Goal: Communication & Community: Answer question/provide support

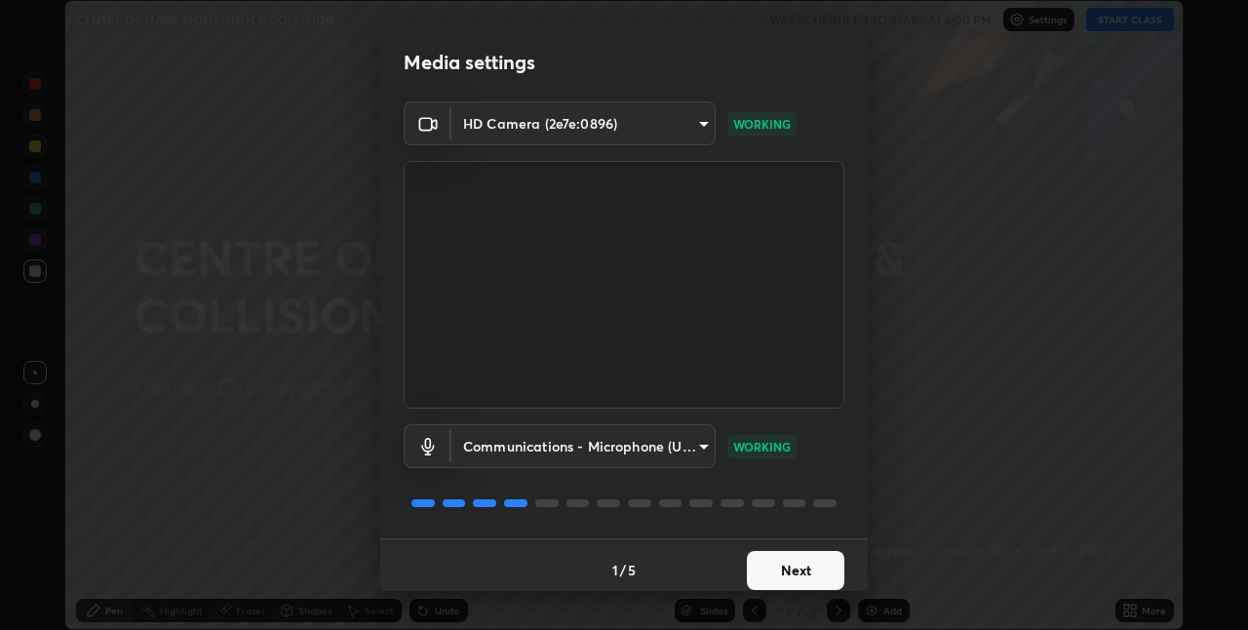
scroll to position [10, 0]
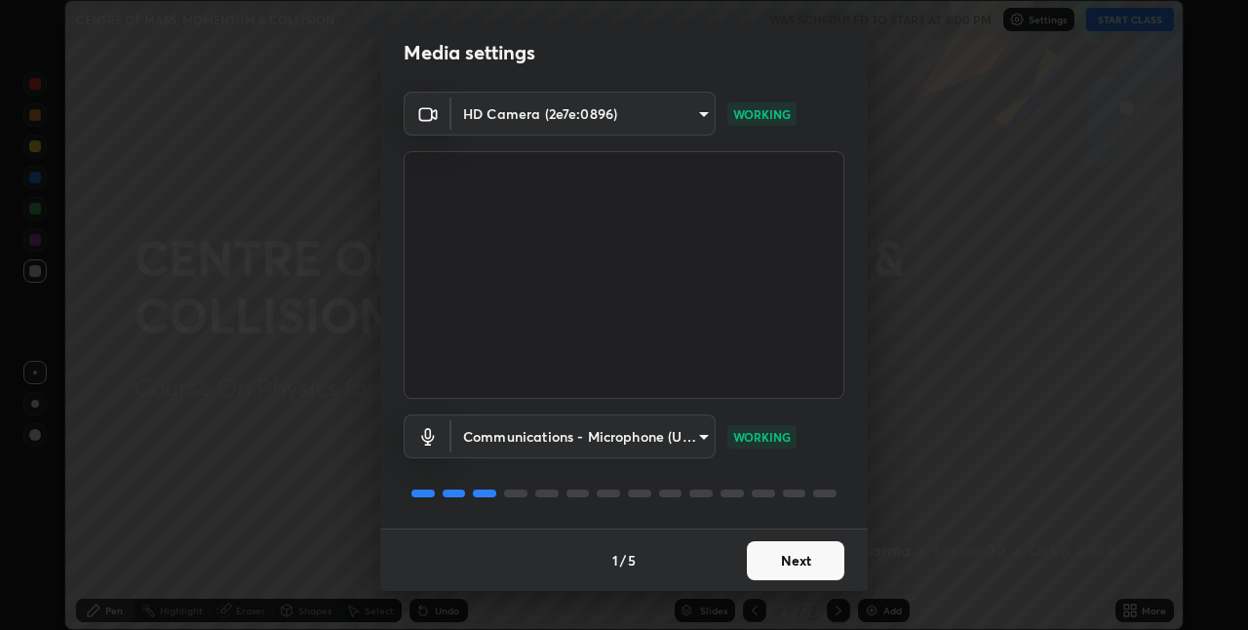
click at [764, 562] on button "Next" at bounding box center [795, 560] width 97 height 39
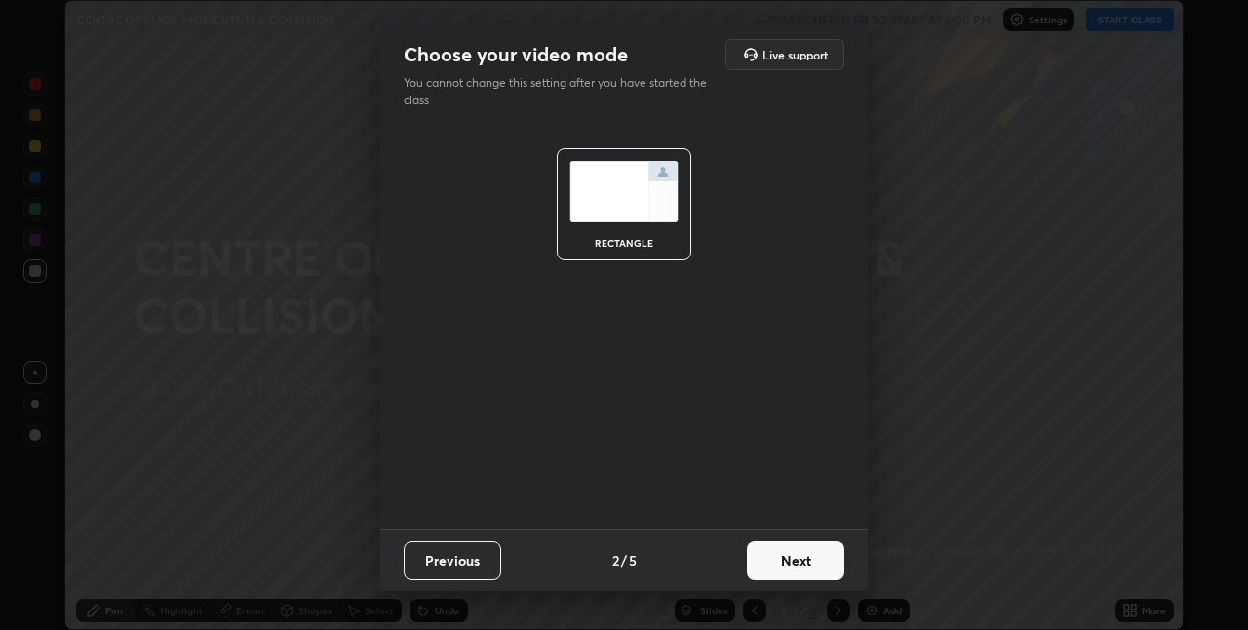
click at [776, 571] on button "Next" at bounding box center [795, 560] width 97 height 39
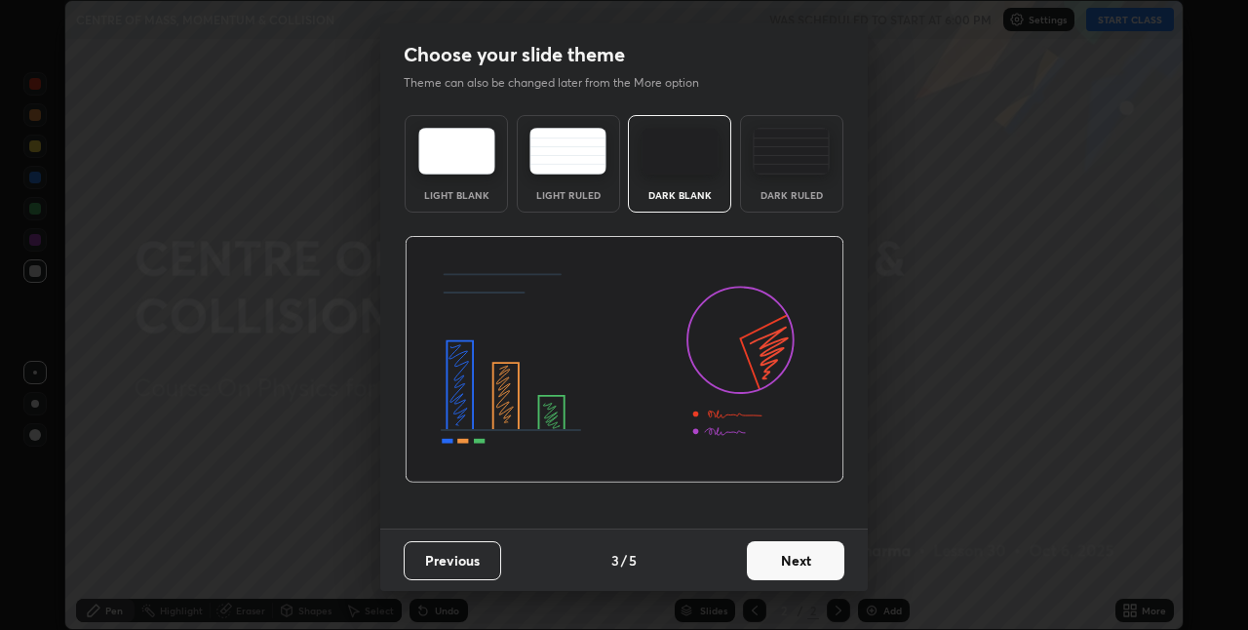
click at [768, 209] on div "Dark Ruled" at bounding box center [791, 163] width 103 height 97
click at [784, 566] on button "Next" at bounding box center [795, 560] width 97 height 39
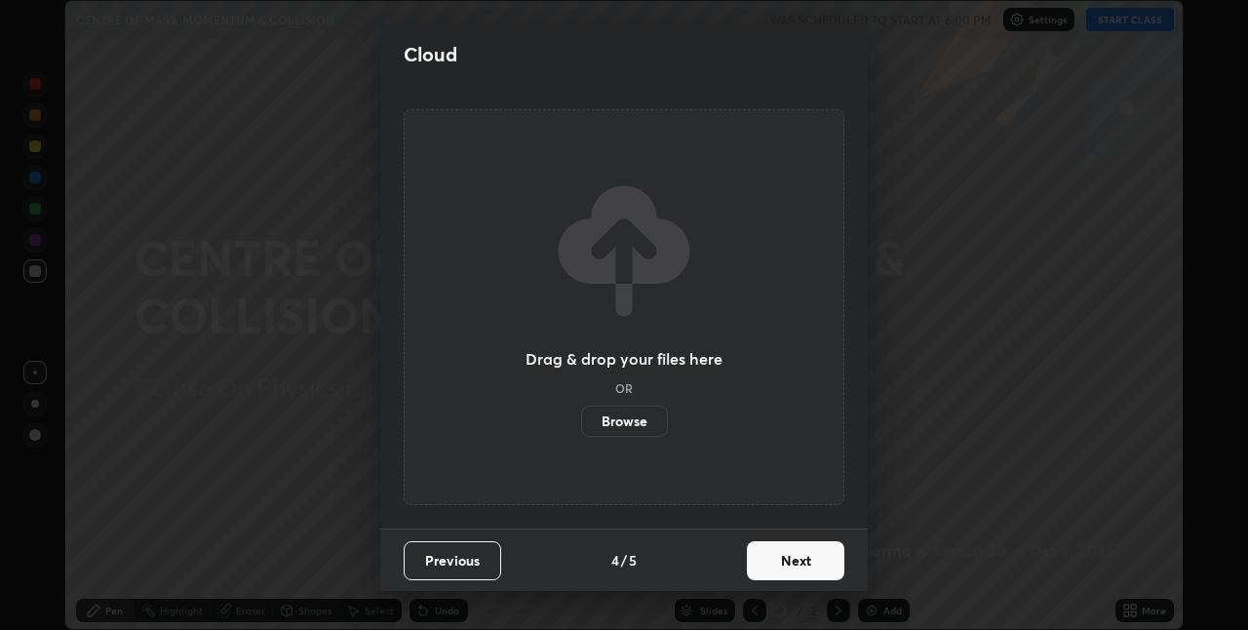
click at [790, 561] on button "Next" at bounding box center [795, 560] width 97 height 39
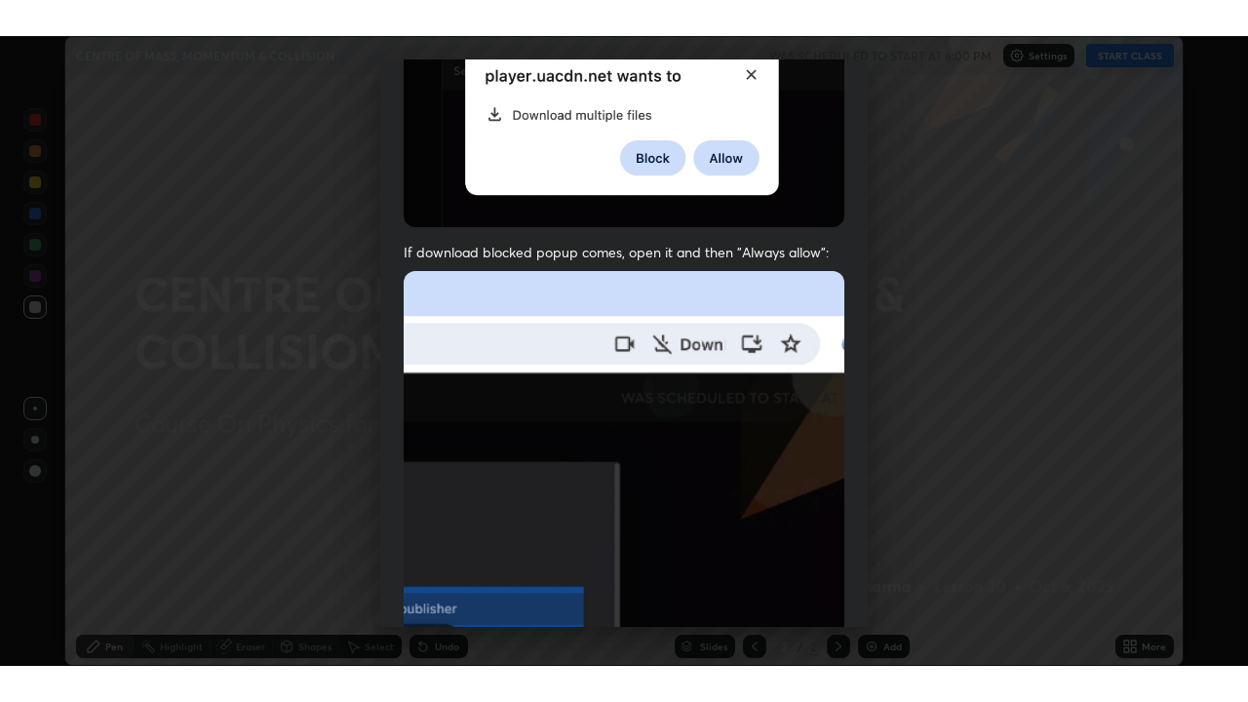
scroll to position [408, 0]
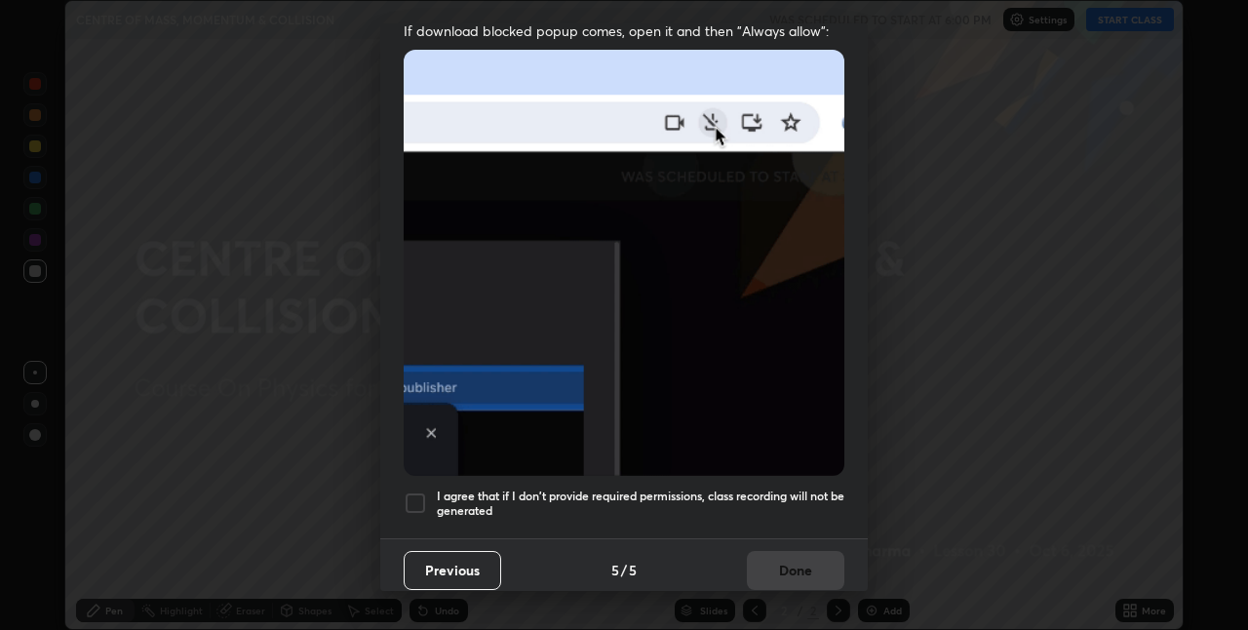
click at [409, 501] on div at bounding box center [415, 502] width 23 height 23
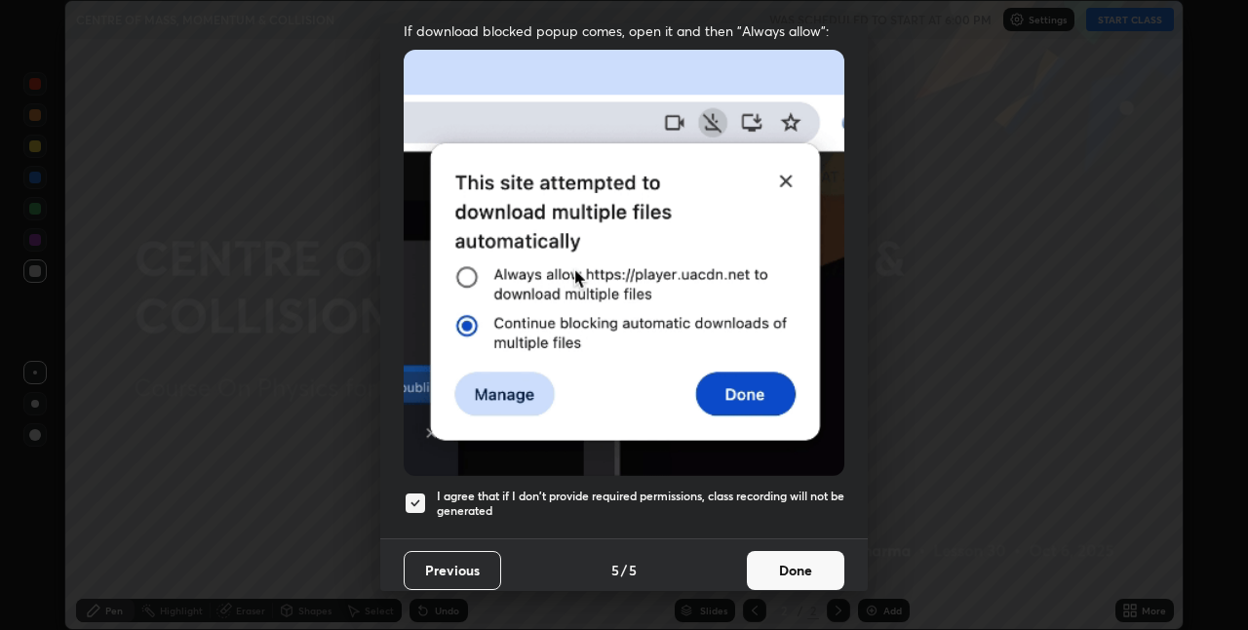
click at [791, 564] on button "Done" at bounding box center [795, 570] width 97 height 39
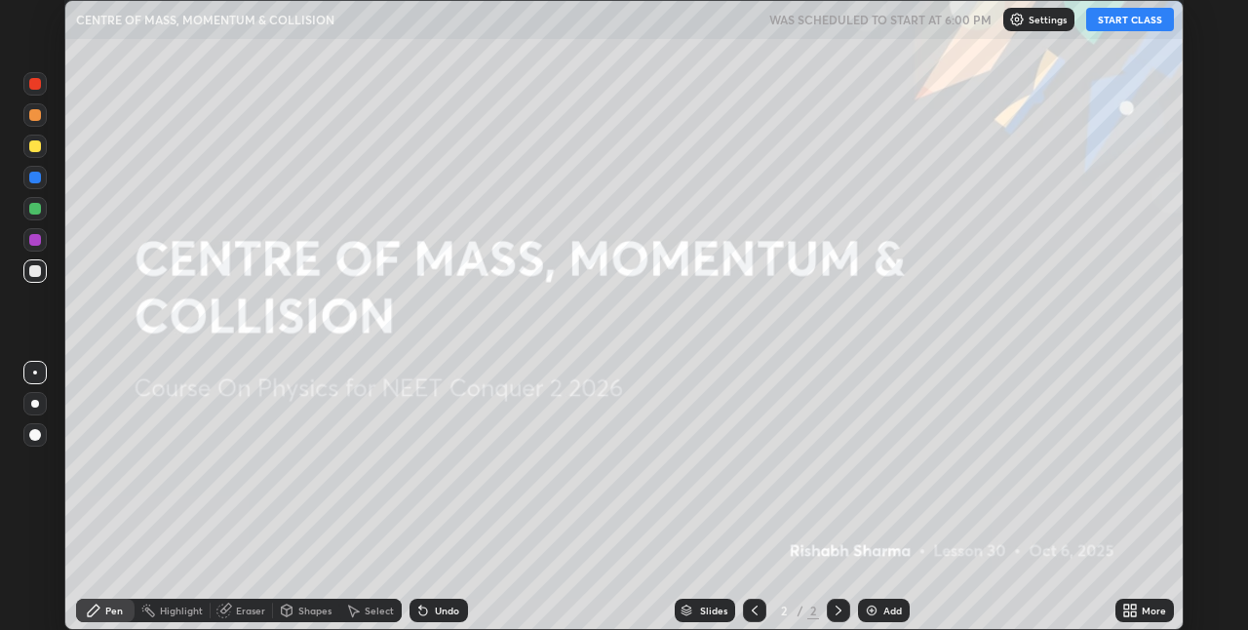
click at [1142, 612] on div "More" at bounding box center [1154, 610] width 24 height 10
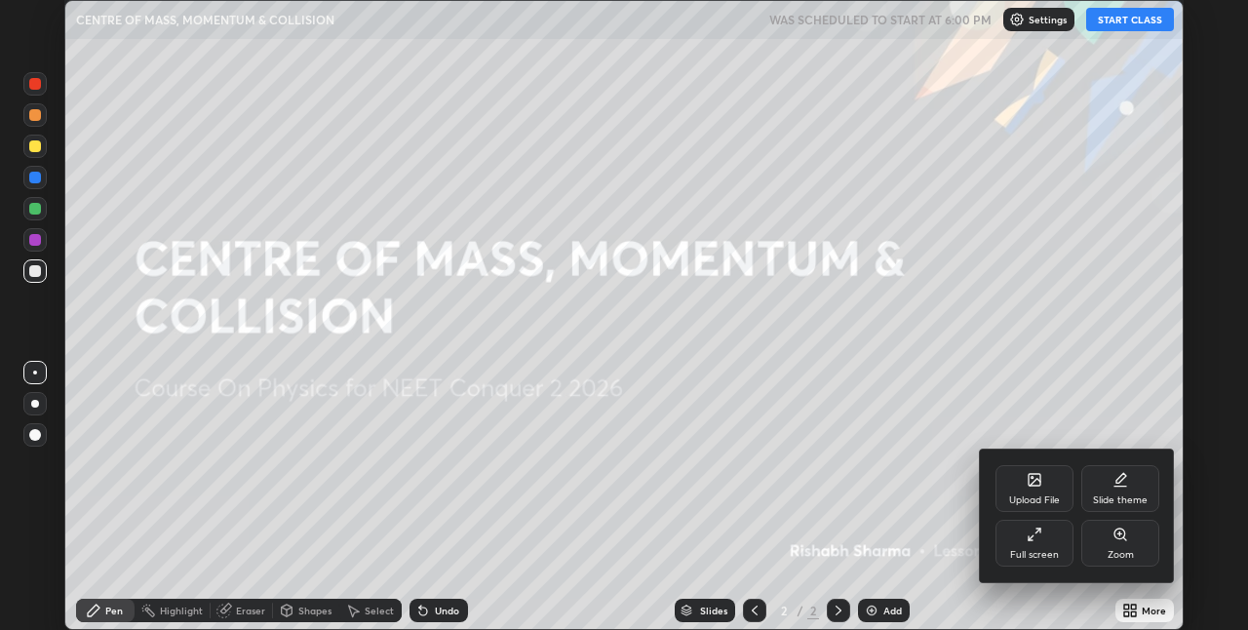
click at [1044, 555] on div "Full screen" at bounding box center [1034, 555] width 49 height 10
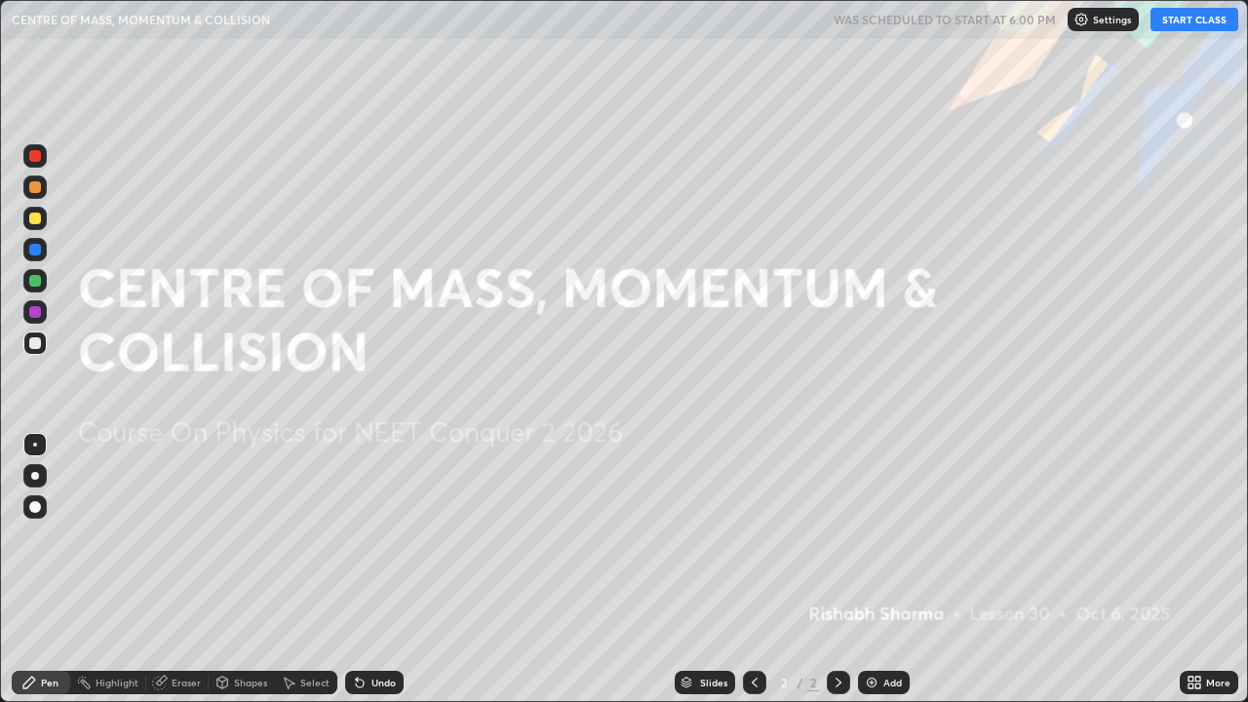
scroll to position [702, 1248]
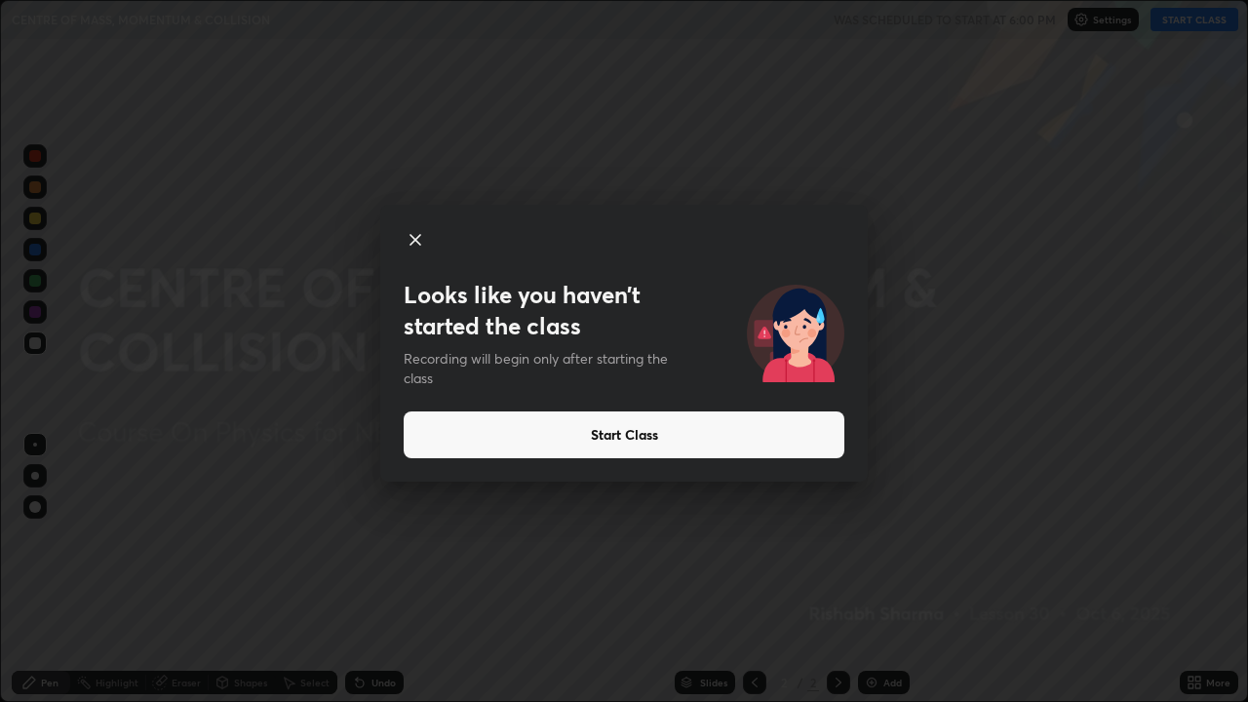
click at [741, 440] on button "Start Class" at bounding box center [624, 434] width 441 height 47
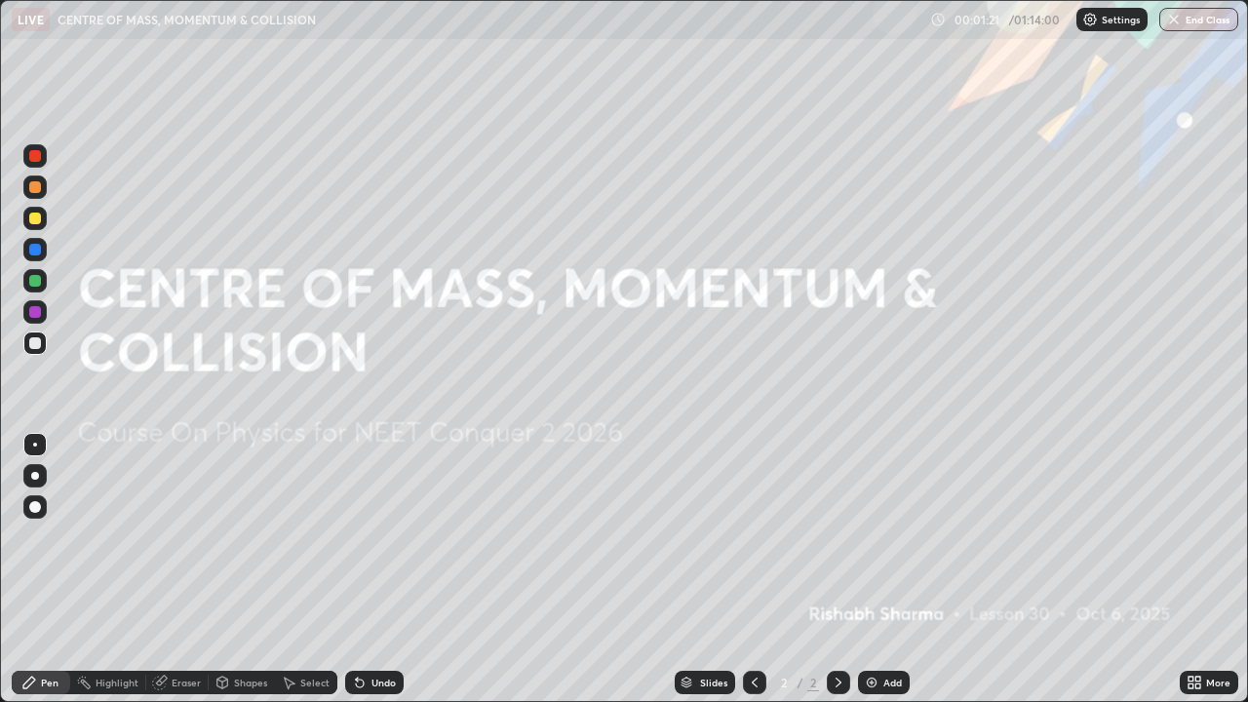
click at [882, 629] on div "Add" at bounding box center [884, 682] width 52 height 23
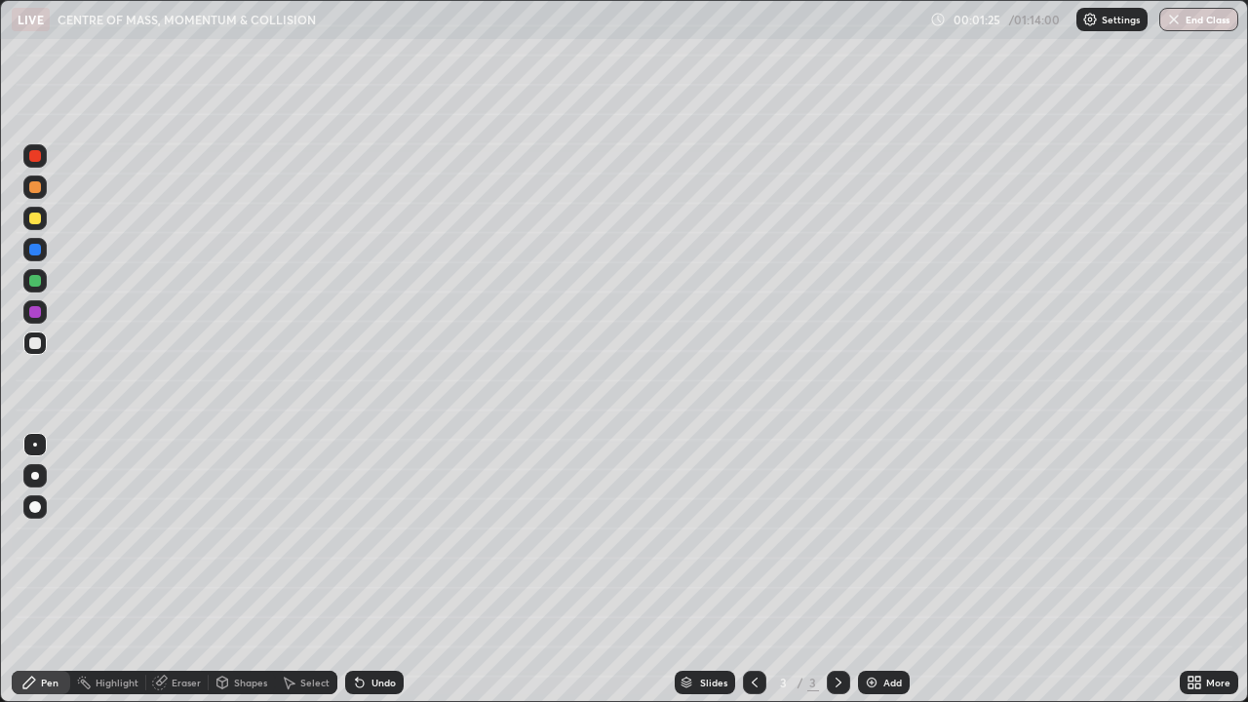
click at [35, 477] on div at bounding box center [35, 476] width 8 height 8
click at [883, 629] on div "Add" at bounding box center [892, 683] width 19 height 10
click at [254, 629] on div "Shapes" at bounding box center [242, 682] width 66 height 23
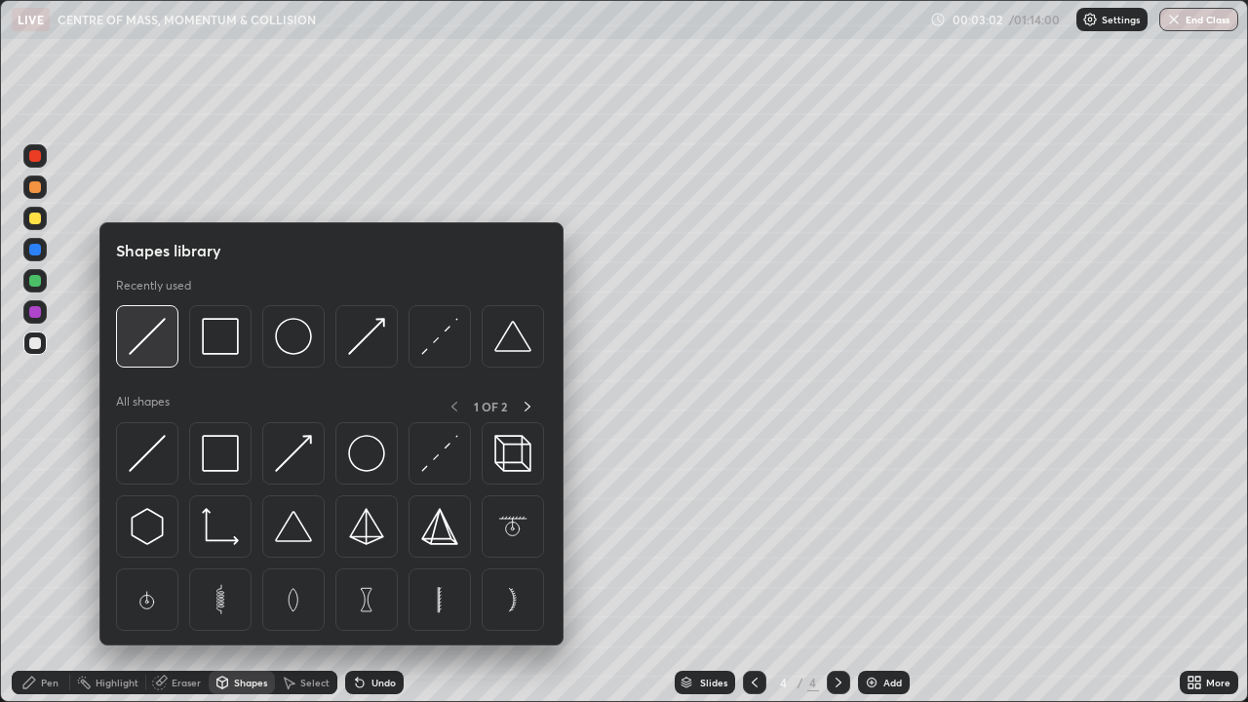
click at [167, 353] on div at bounding box center [147, 336] width 62 height 62
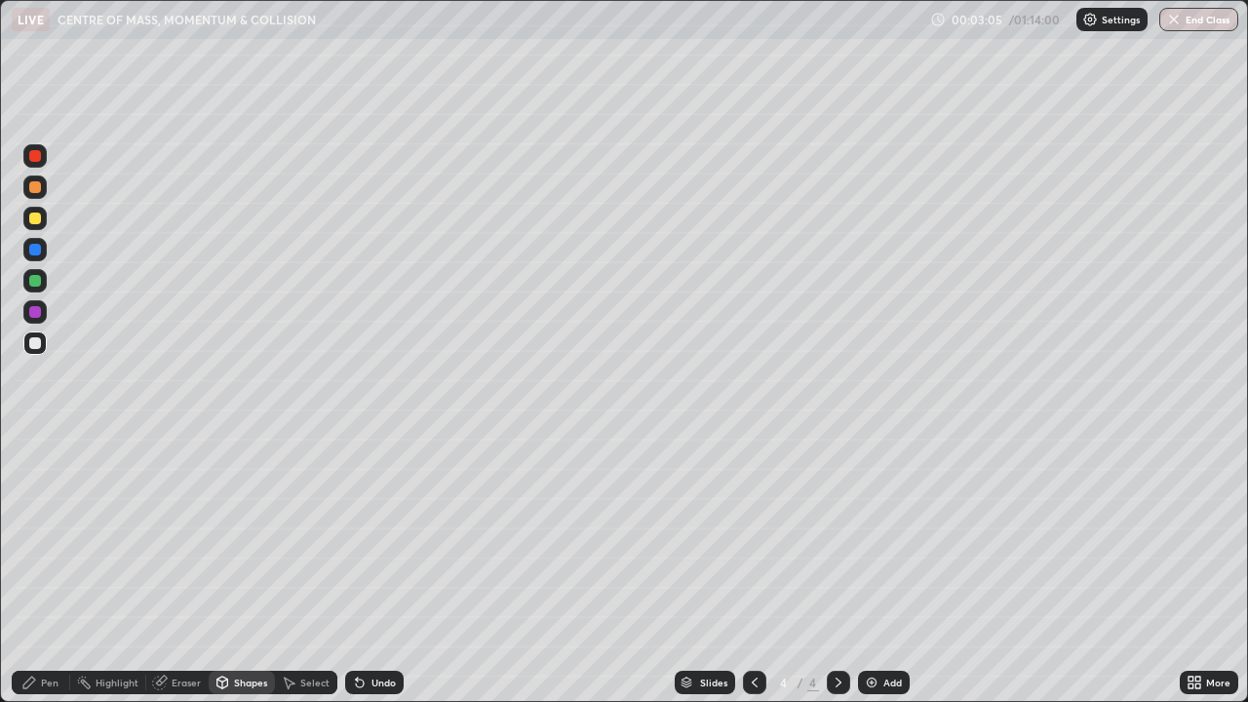
click at [246, 629] on div "Shapes" at bounding box center [250, 683] width 33 height 10
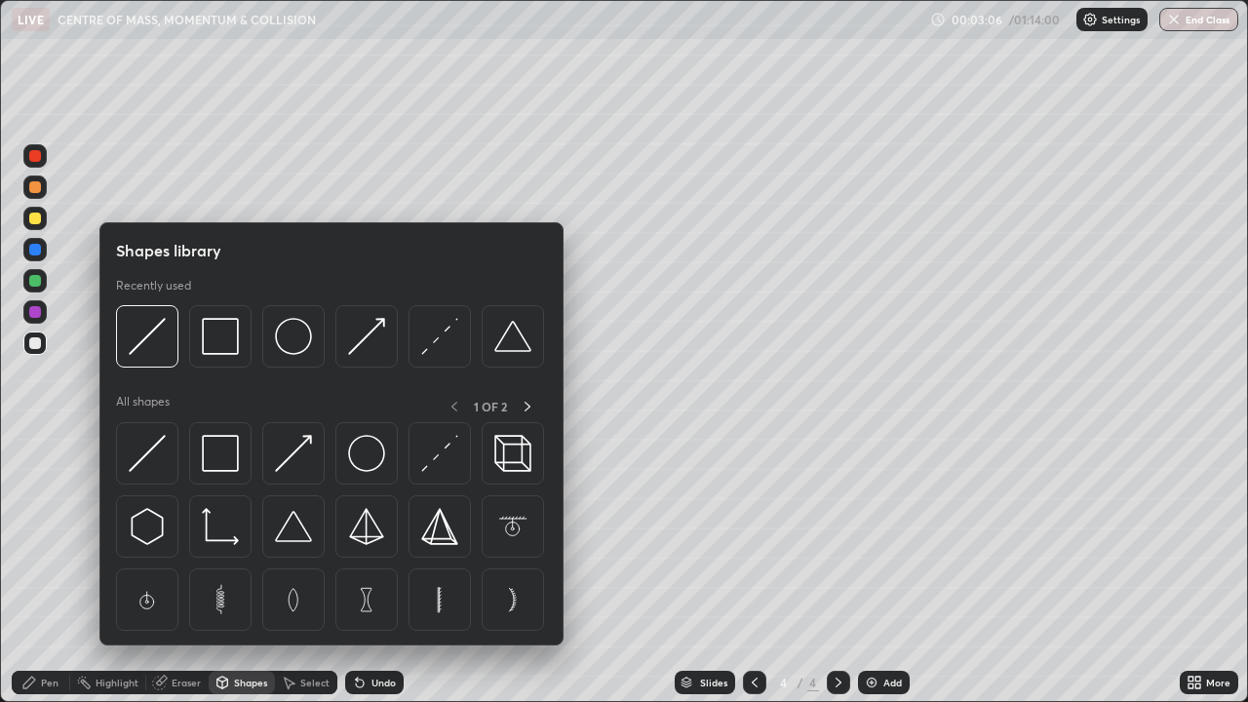
click at [242, 629] on div "Shapes" at bounding box center [250, 683] width 33 height 10
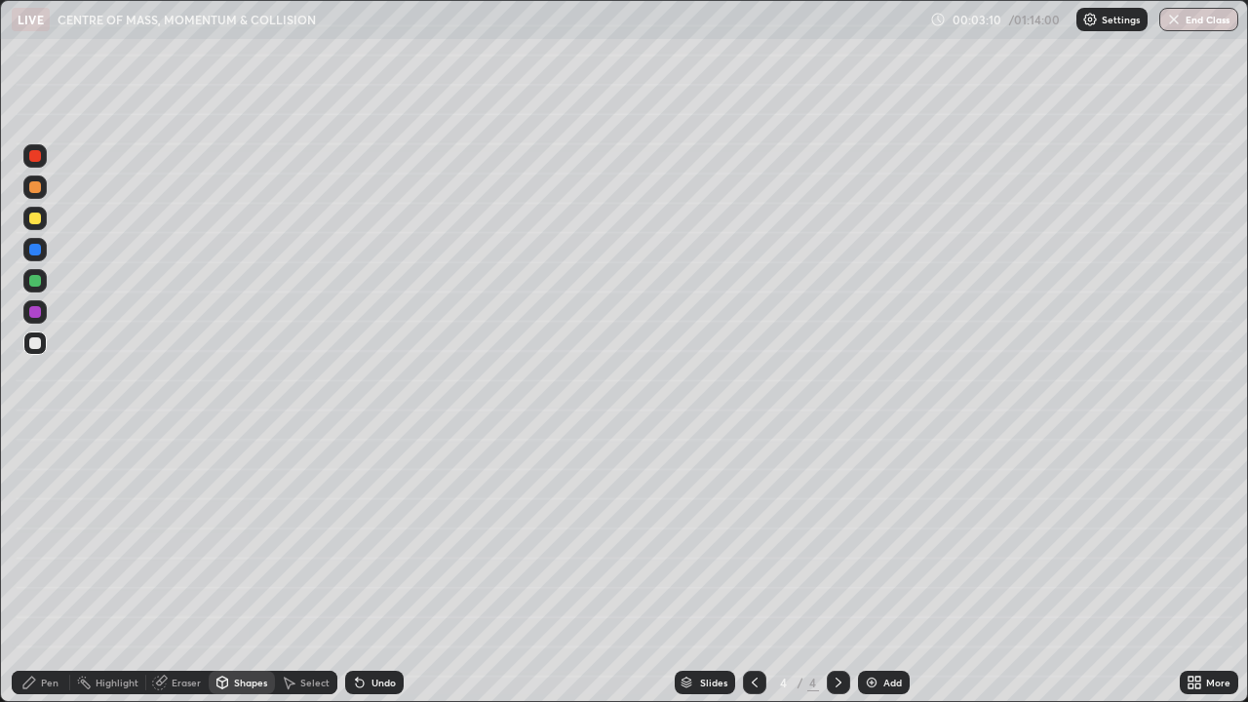
click at [255, 629] on div "Shapes" at bounding box center [250, 683] width 33 height 10
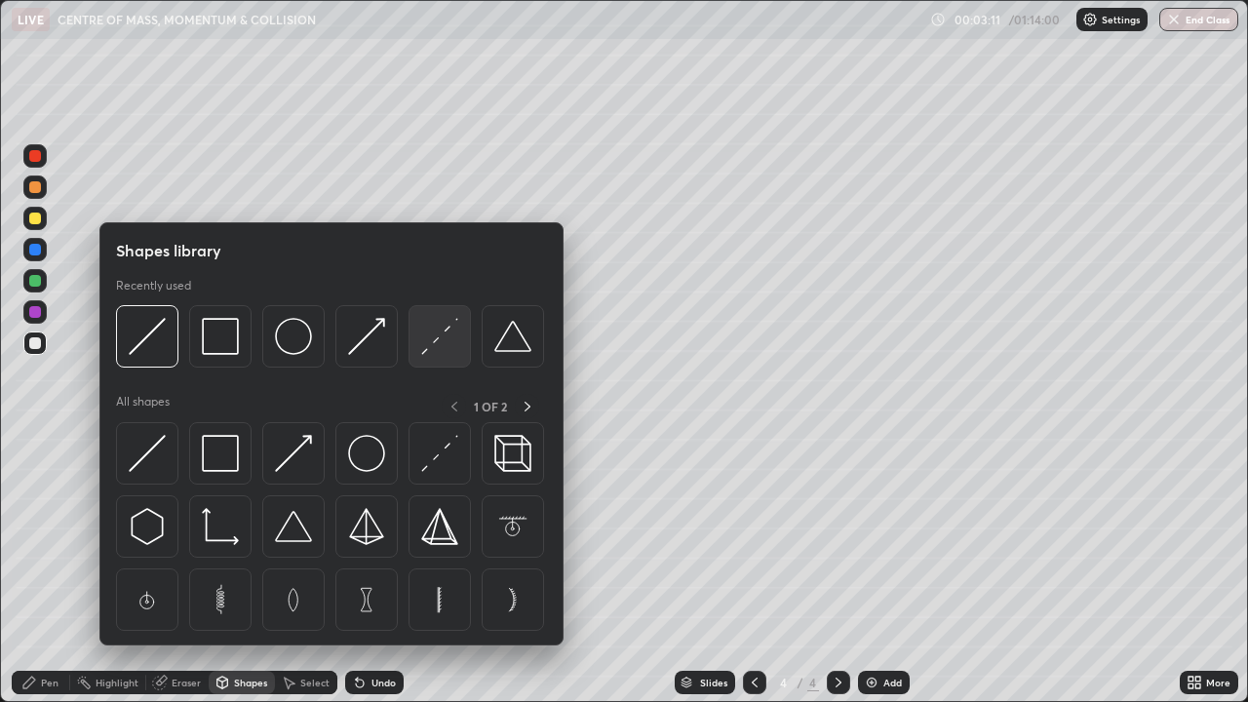
click at [430, 340] on img at bounding box center [439, 336] width 37 height 37
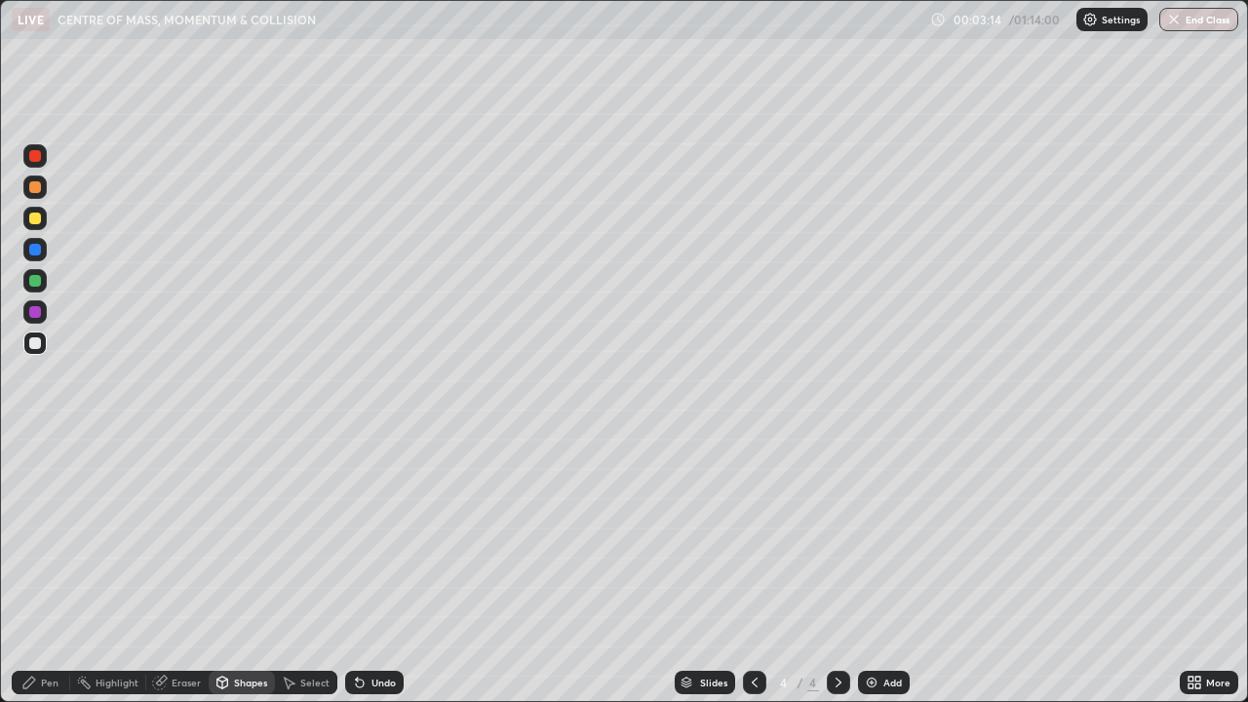
click at [58, 629] on div "Pen" at bounding box center [50, 683] width 18 height 10
click at [36, 219] on div at bounding box center [35, 219] width 12 height 12
click at [39, 342] on div at bounding box center [35, 343] width 12 height 12
click at [883, 629] on div "Add" at bounding box center [892, 683] width 19 height 10
click at [241, 629] on div "Shapes" at bounding box center [250, 683] width 33 height 10
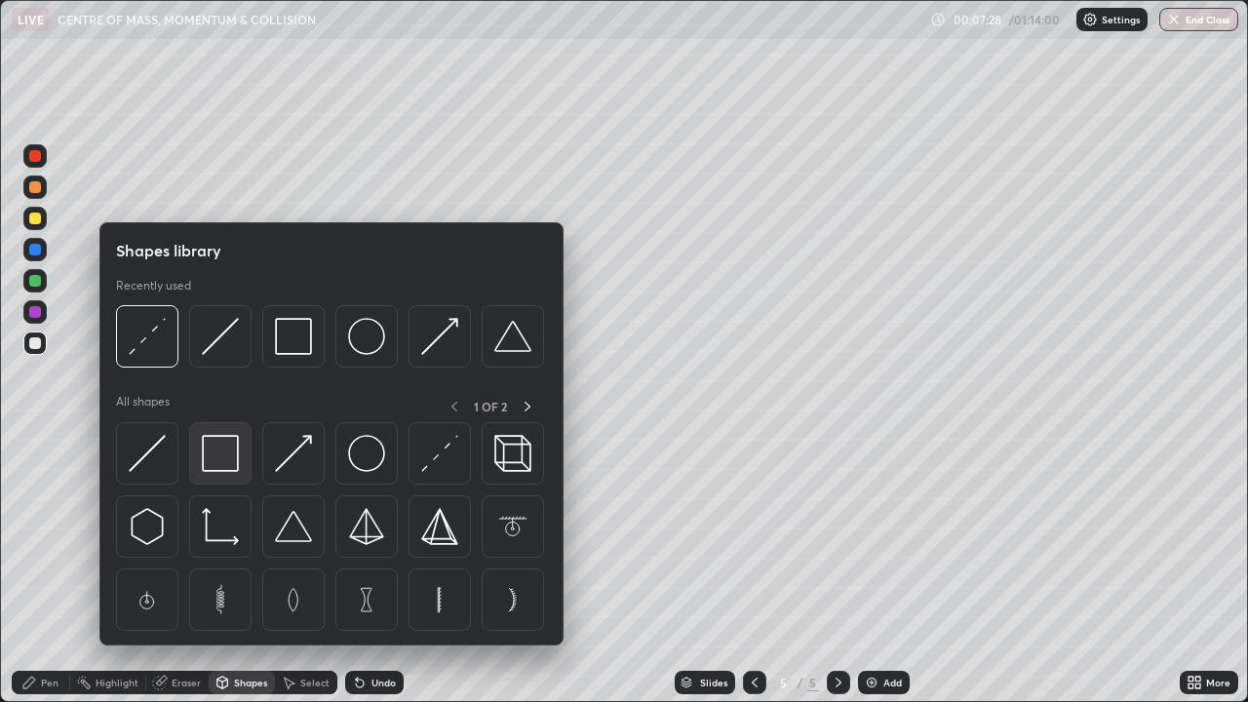
click at [221, 460] on img at bounding box center [220, 453] width 37 height 37
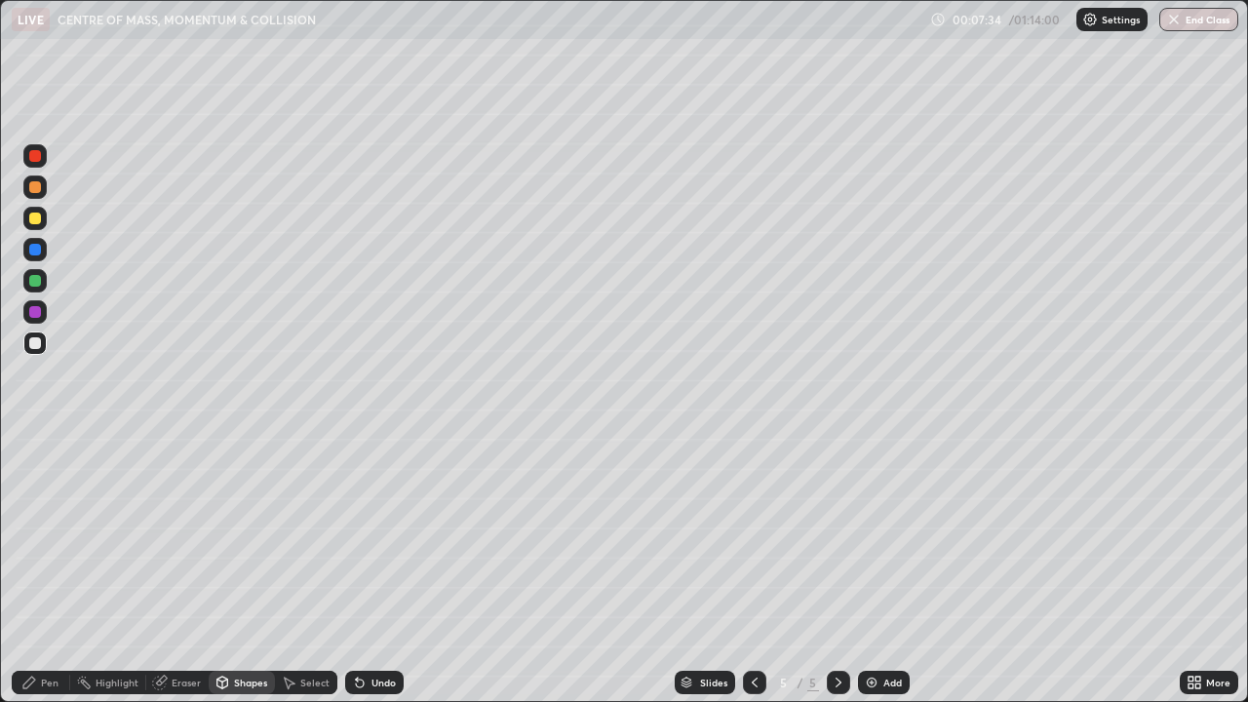
click at [43, 629] on div "Pen" at bounding box center [50, 683] width 18 height 10
click at [27, 221] on div at bounding box center [34, 218] width 23 height 23
click at [879, 629] on div "Add" at bounding box center [884, 682] width 52 height 23
click at [751, 629] on icon at bounding box center [755, 683] width 16 height 16
click at [837, 629] on icon at bounding box center [839, 683] width 16 height 16
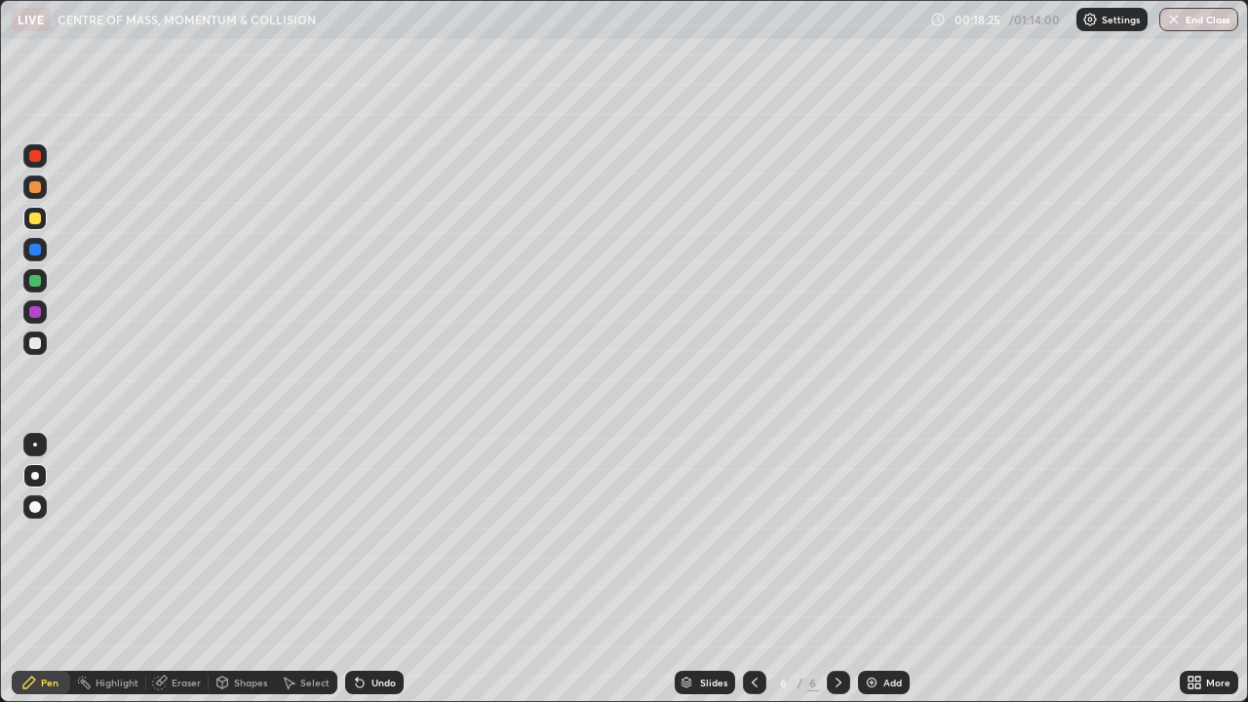
click at [879, 629] on div "Add" at bounding box center [884, 682] width 52 height 23
click at [34, 341] on div at bounding box center [35, 343] width 12 height 12
click at [385, 629] on div "Undo" at bounding box center [383, 683] width 24 height 10
click at [50, 629] on div "Pen" at bounding box center [50, 683] width 18 height 10
click at [867, 629] on img at bounding box center [872, 683] width 16 height 16
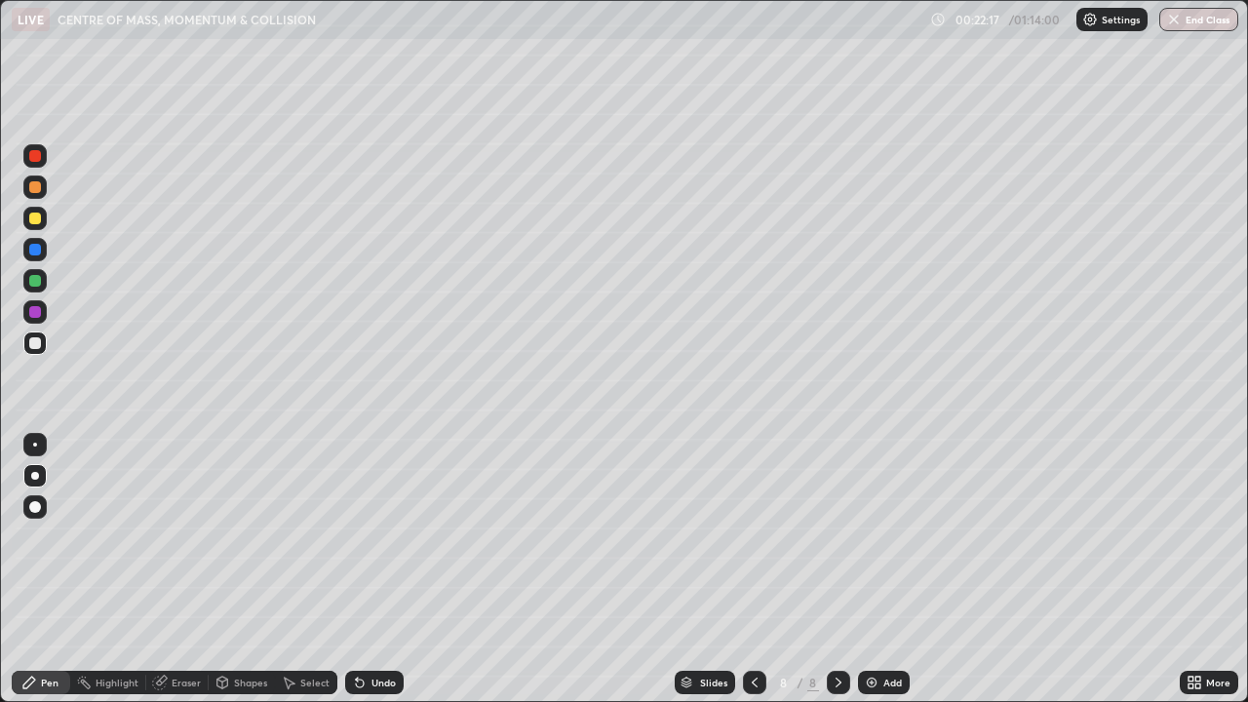
click at [42, 219] on div at bounding box center [34, 218] width 23 height 23
click at [882, 629] on div "Add" at bounding box center [884, 682] width 52 height 23
click at [750, 629] on icon at bounding box center [755, 683] width 16 height 16
click at [838, 629] on icon at bounding box center [839, 683] width 16 height 16
click at [753, 629] on icon at bounding box center [755, 683] width 16 height 16
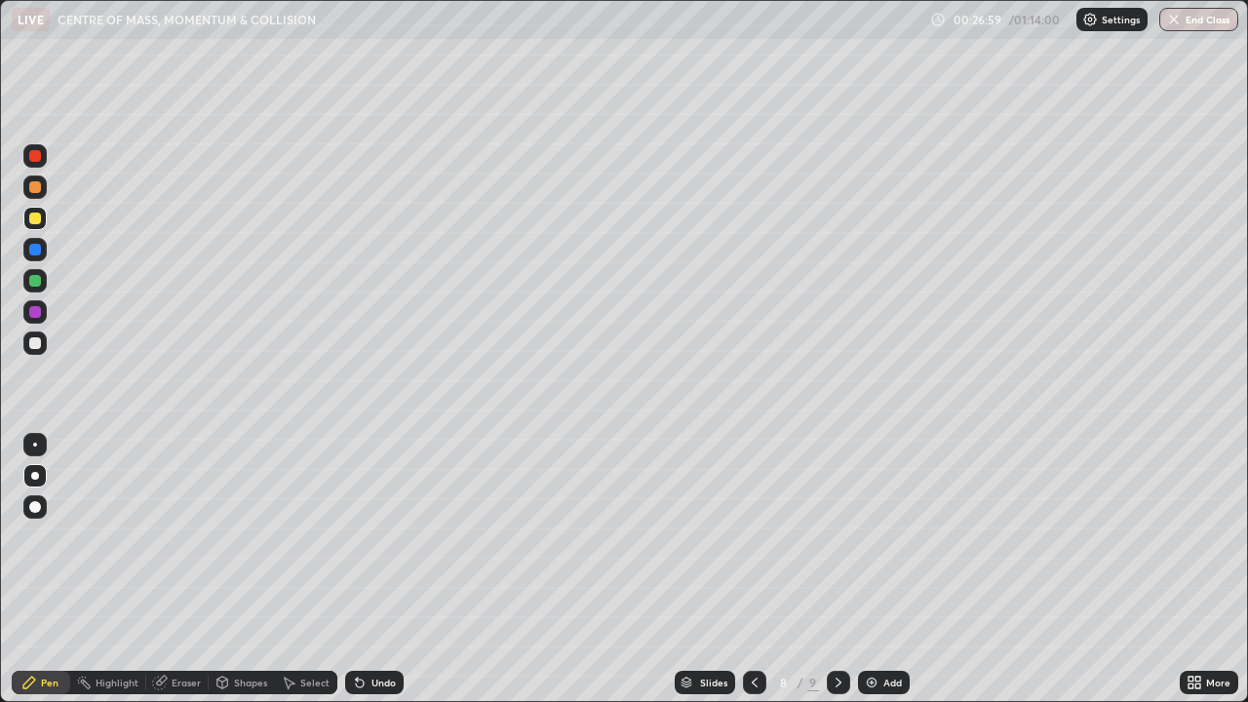
click at [837, 629] on icon at bounding box center [839, 683] width 6 height 10
click at [761, 629] on div at bounding box center [754, 682] width 23 height 23
click at [835, 629] on icon at bounding box center [839, 683] width 16 height 16
click at [753, 629] on icon at bounding box center [755, 683] width 16 height 16
click at [839, 629] on icon at bounding box center [839, 683] width 16 height 16
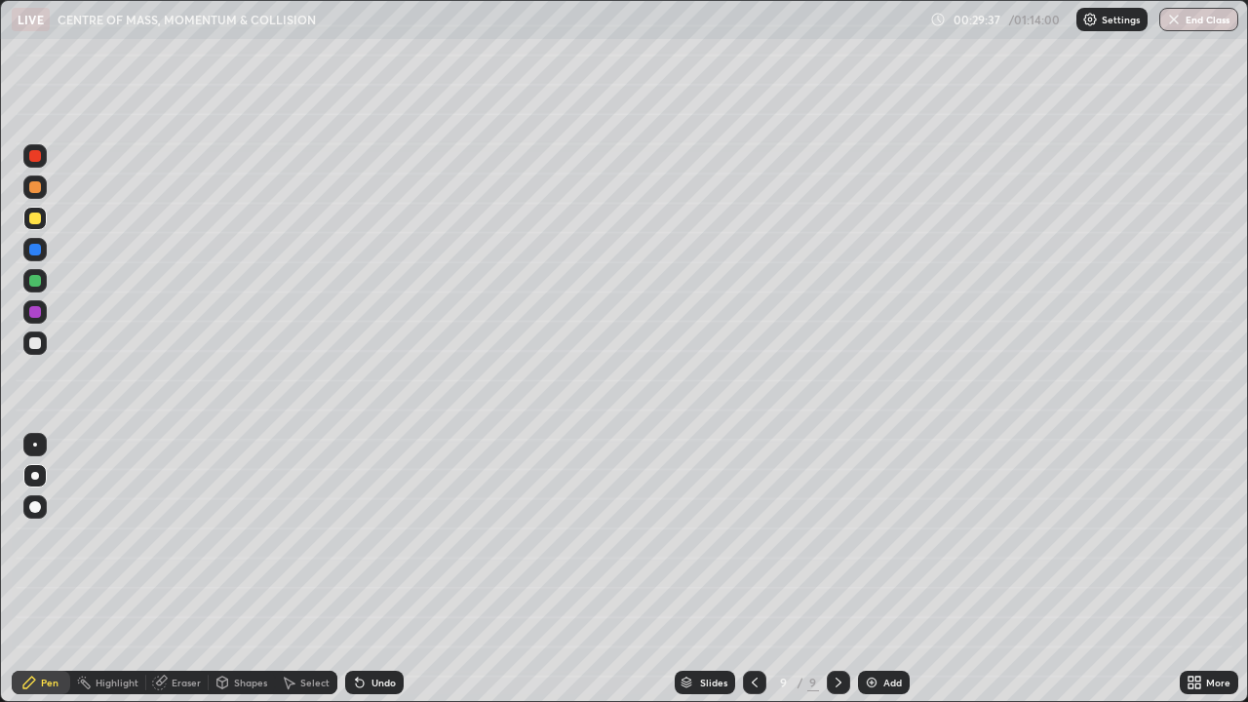
click at [747, 629] on icon at bounding box center [755, 683] width 16 height 16
click at [747, 629] on div at bounding box center [754, 682] width 23 height 23
click at [743, 629] on div at bounding box center [754, 682] width 23 height 23
click at [839, 629] on icon at bounding box center [839, 683] width 16 height 16
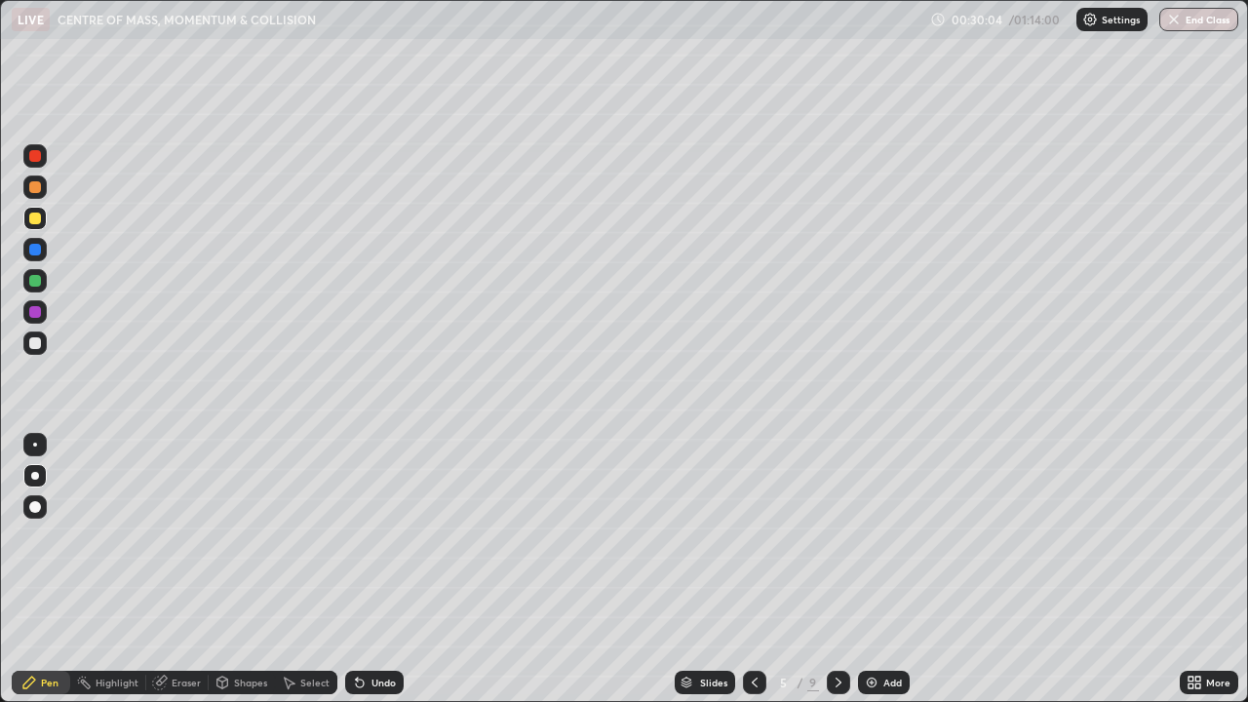
click at [837, 629] on icon at bounding box center [839, 683] width 16 height 16
click at [839, 629] on icon at bounding box center [839, 683] width 16 height 16
click at [838, 629] on icon at bounding box center [839, 683] width 16 height 16
click at [885, 629] on div "Add" at bounding box center [892, 683] width 19 height 10
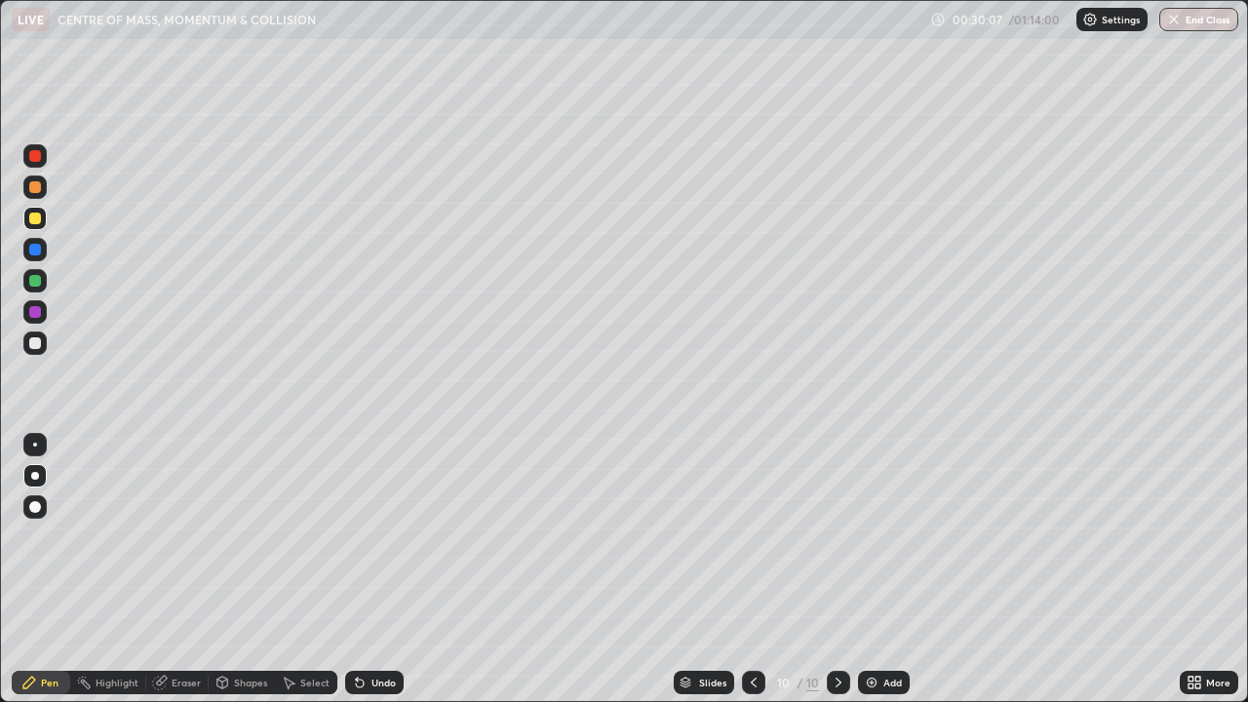
click at [33, 351] on div at bounding box center [34, 342] width 23 height 23
click at [390, 629] on div "Undo" at bounding box center [383, 683] width 24 height 10
click at [37, 217] on div at bounding box center [35, 219] width 12 height 12
click at [38, 283] on div at bounding box center [35, 281] width 12 height 12
click at [34, 347] on div at bounding box center [35, 343] width 12 height 12
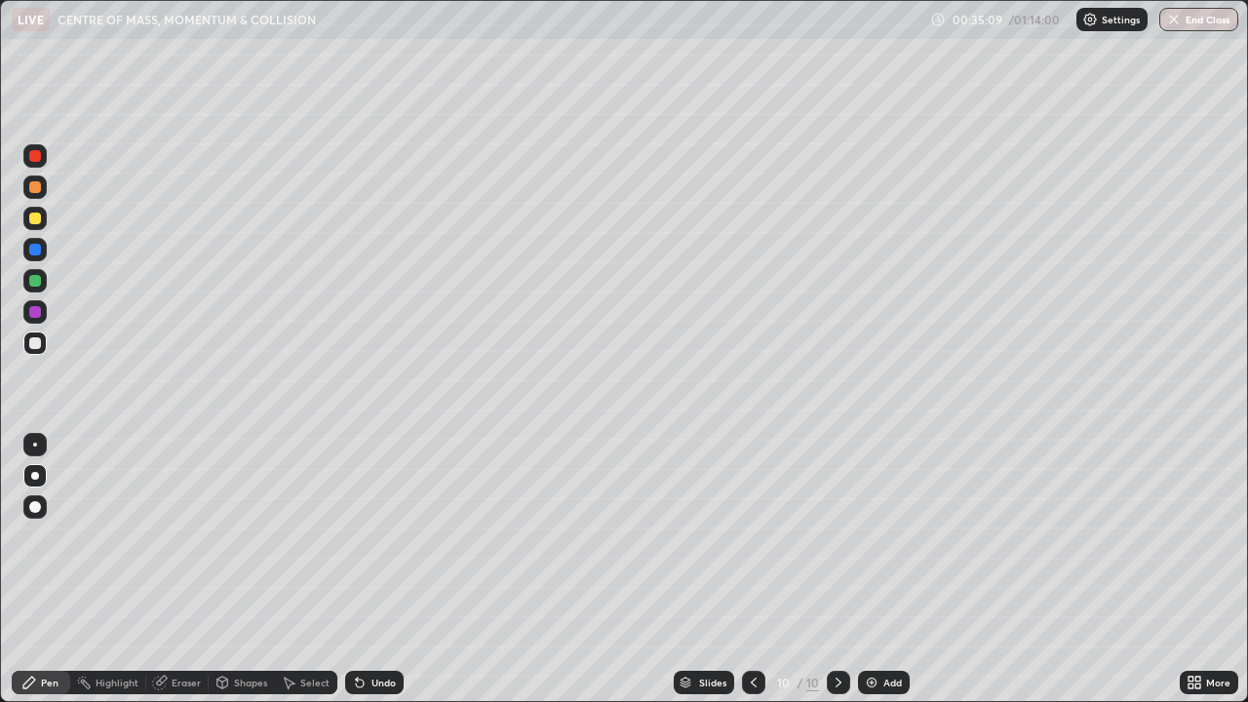
click at [877, 629] on img at bounding box center [872, 683] width 16 height 16
click at [43, 345] on div at bounding box center [34, 342] width 23 height 23
click at [38, 221] on div at bounding box center [35, 219] width 12 height 12
click at [372, 629] on div "Undo" at bounding box center [383, 683] width 24 height 10
click at [878, 629] on div "Add" at bounding box center [884, 682] width 52 height 23
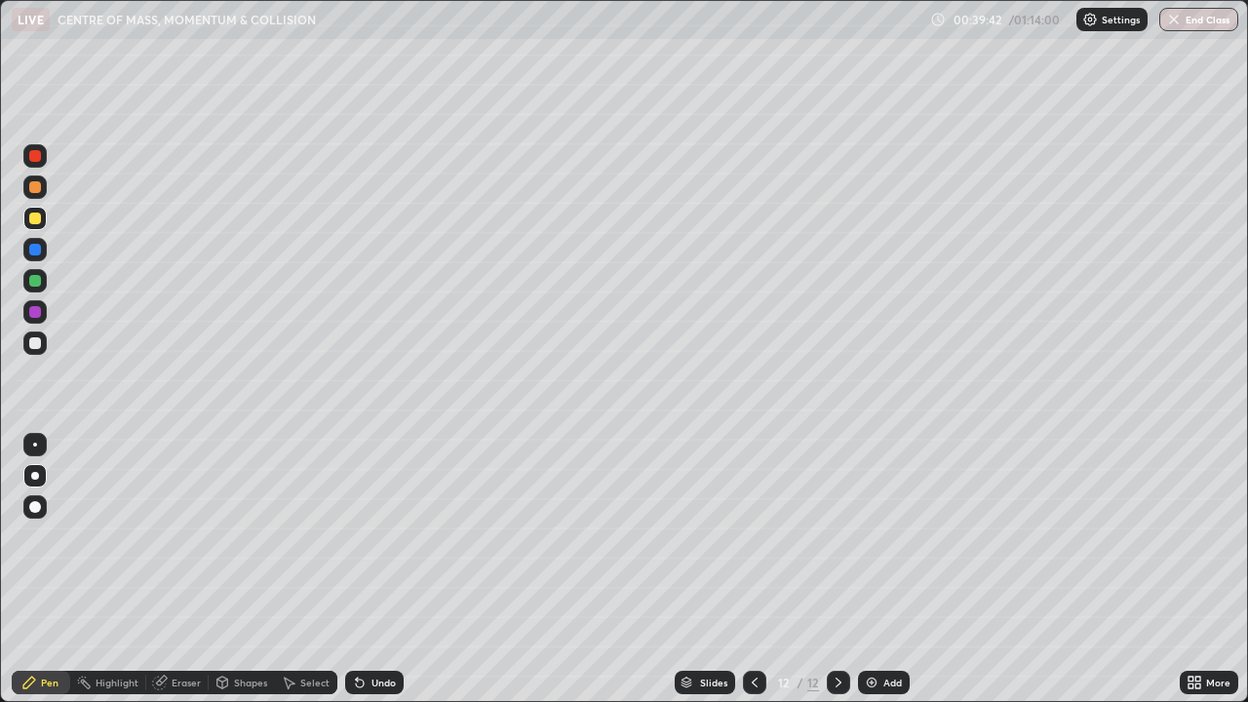
click at [32, 342] on div at bounding box center [35, 343] width 12 height 12
click at [883, 629] on div "Add" at bounding box center [884, 682] width 52 height 23
click at [377, 629] on div "Undo" at bounding box center [383, 683] width 24 height 10
click at [885, 629] on div "Add" at bounding box center [892, 683] width 19 height 10
click at [248, 629] on div "Shapes" at bounding box center [242, 682] width 66 height 23
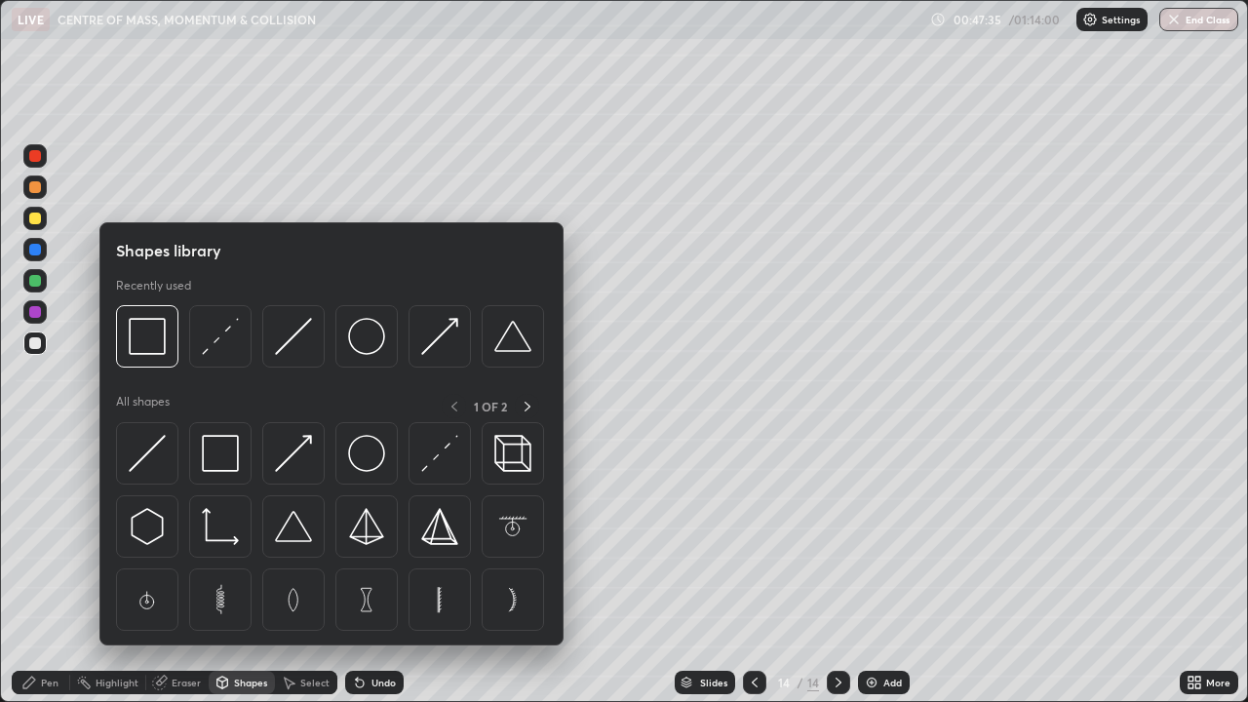
click at [253, 629] on div "Shapes" at bounding box center [250, 683] width 33 height 10
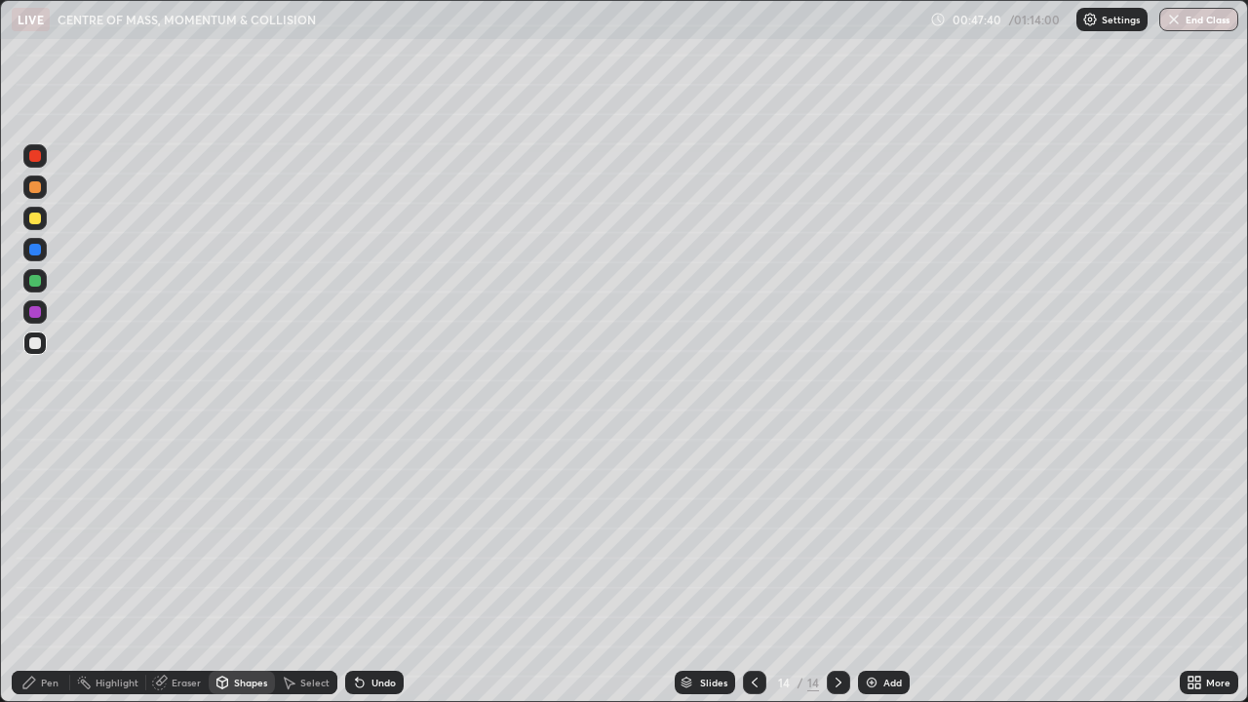
click at [56, 629] on div "Pen" at bounding box center [50, 683] width 18 height 10
click at [866, 629] on img at bounding box center [872, 683] width 16 height 16
click at [752, 629] on icon at bounding box center [755, 683] width 6 height 10
click at [835, 629] on div at bounding box center [838, 682] width 23 height 23
click at [871, 629] on img at bounding box center [872, 683] width 16 height 16
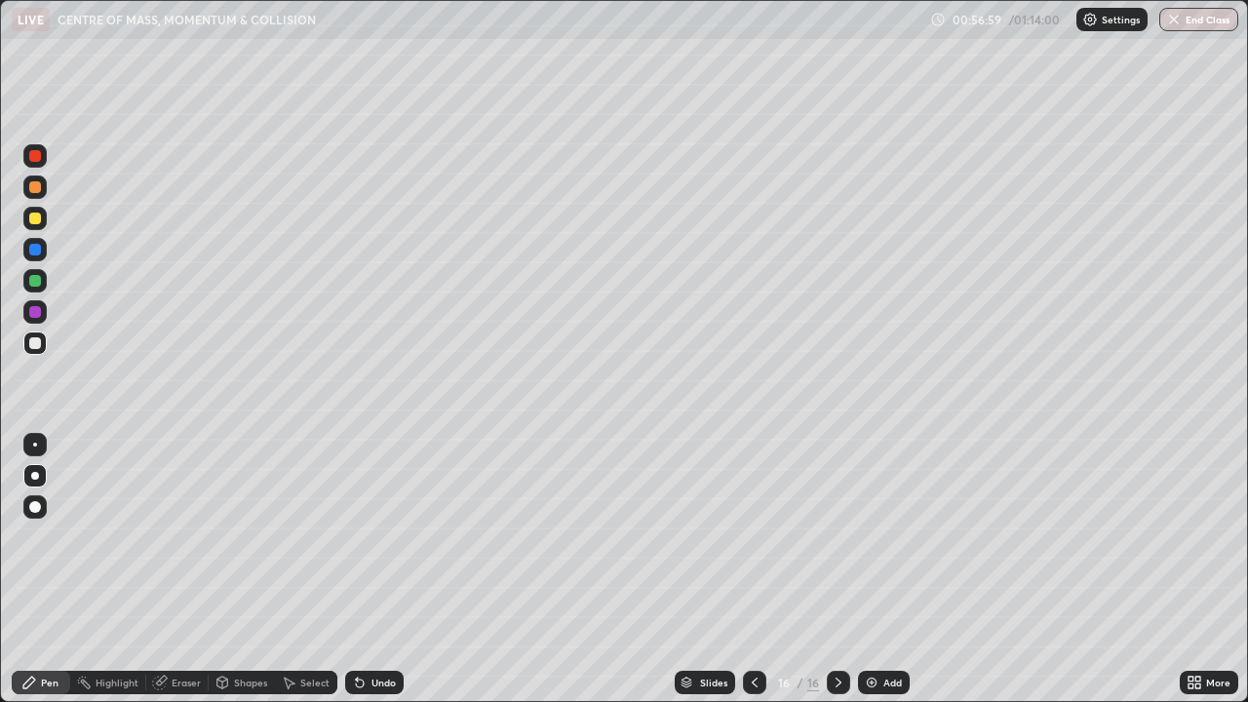
click at [1208, 23] on button "End Class" at bounding box center [1198, 19] width 79 height 23
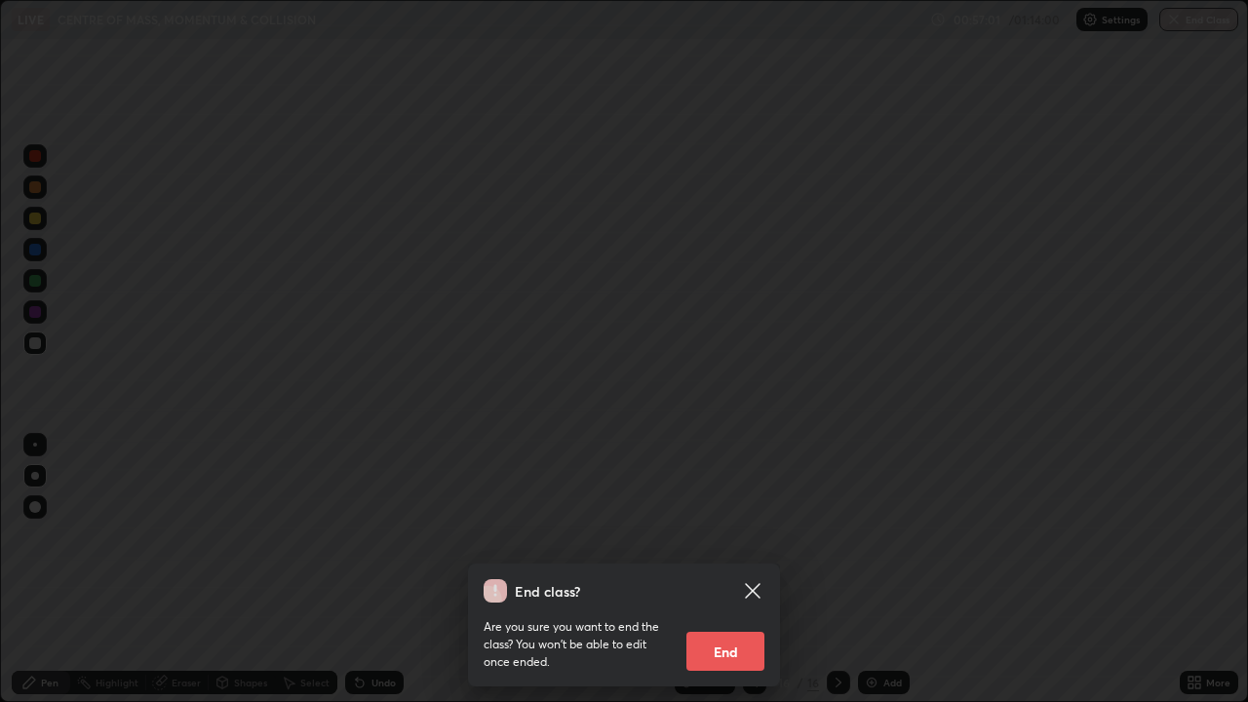
click at [720, 629] on button "End" at bounding box center [725, 651] width 78 height 39
